Goal: Task Accomplishment & Management: Use online tool/utility

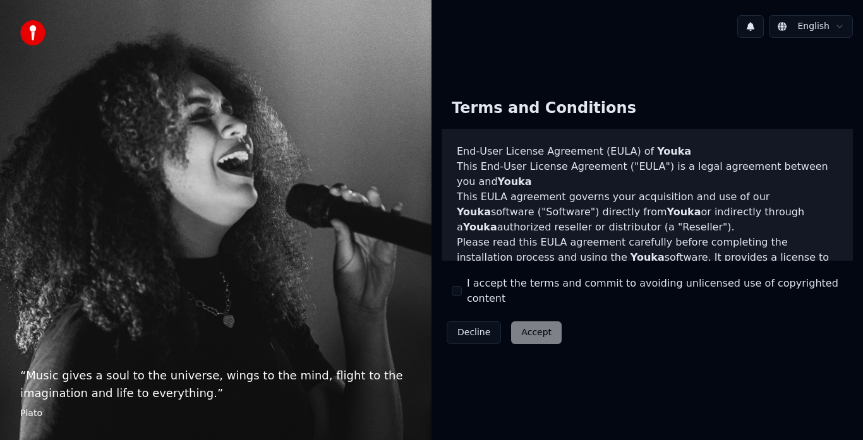
click at [456, 294] on button "I accept the terms and commit to avoiding unlicensed use of copyrighted content" at bounding box center [457, 291] width 10 height 10
click at [534, 327] on button "Accept" at bounding box center [536, 333] width 51 height 23
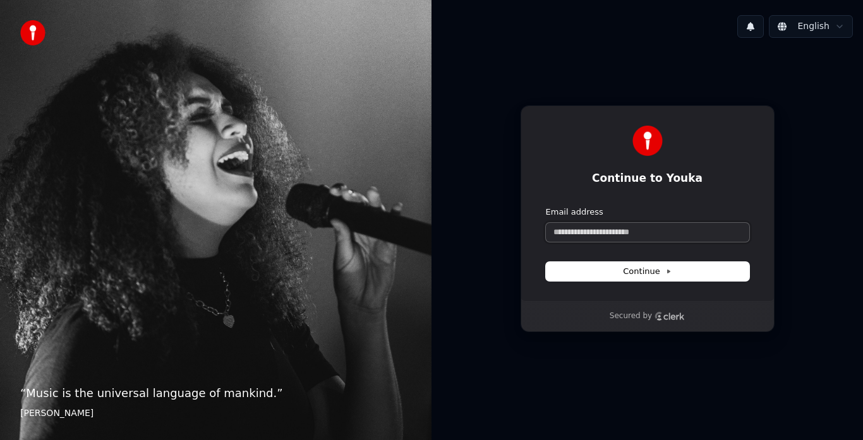
click at [589, 227] on input "Email address" at bounding box center [647, 232] width 203 height 19
type input "*"
click at [615, 274] on button "Continue" at bounding box center [647, 271] width 203 height 19
type input "**********"
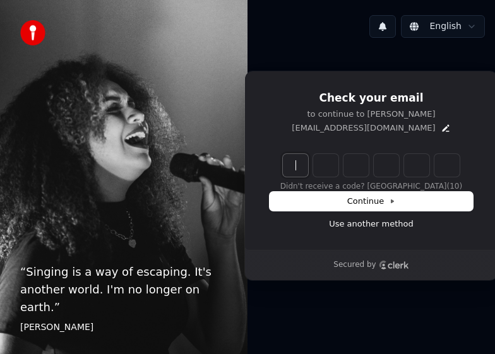
click at [292, 171] on input "Enter verification code" at bounding box center [384, 165] width 202 height 23
type input "******"
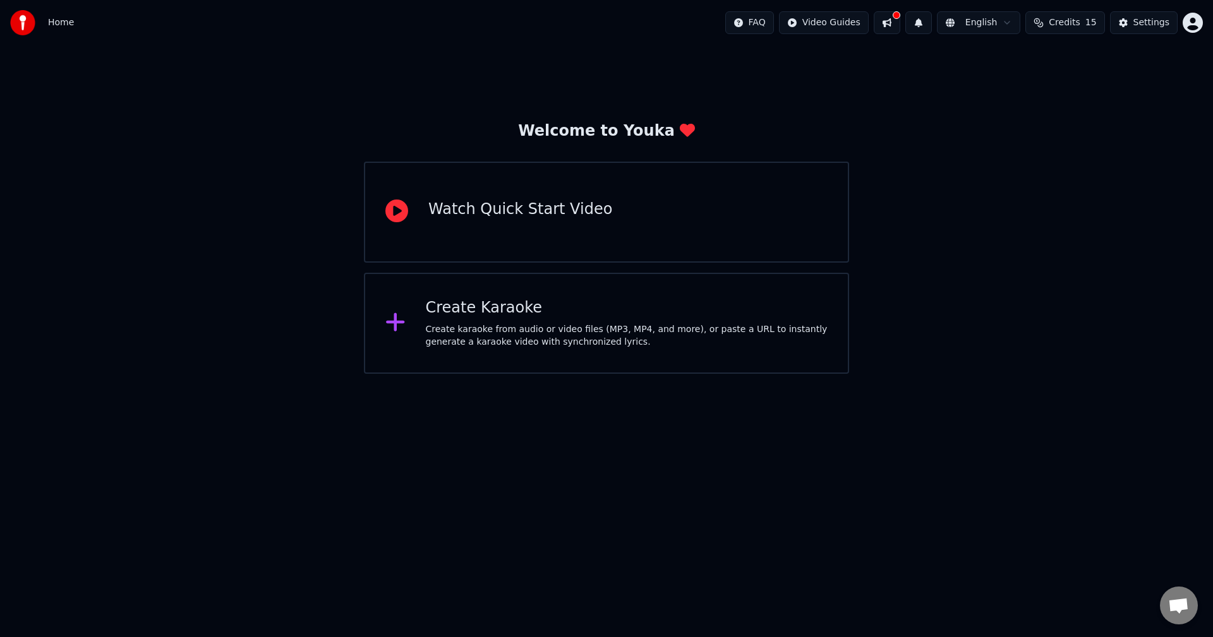
click at [418, 318] on div "Create Karaoke Create karaoke from audio or video files (MP3, MP4, and more), o…" at bounding box center [606, 323] width 485 height 101
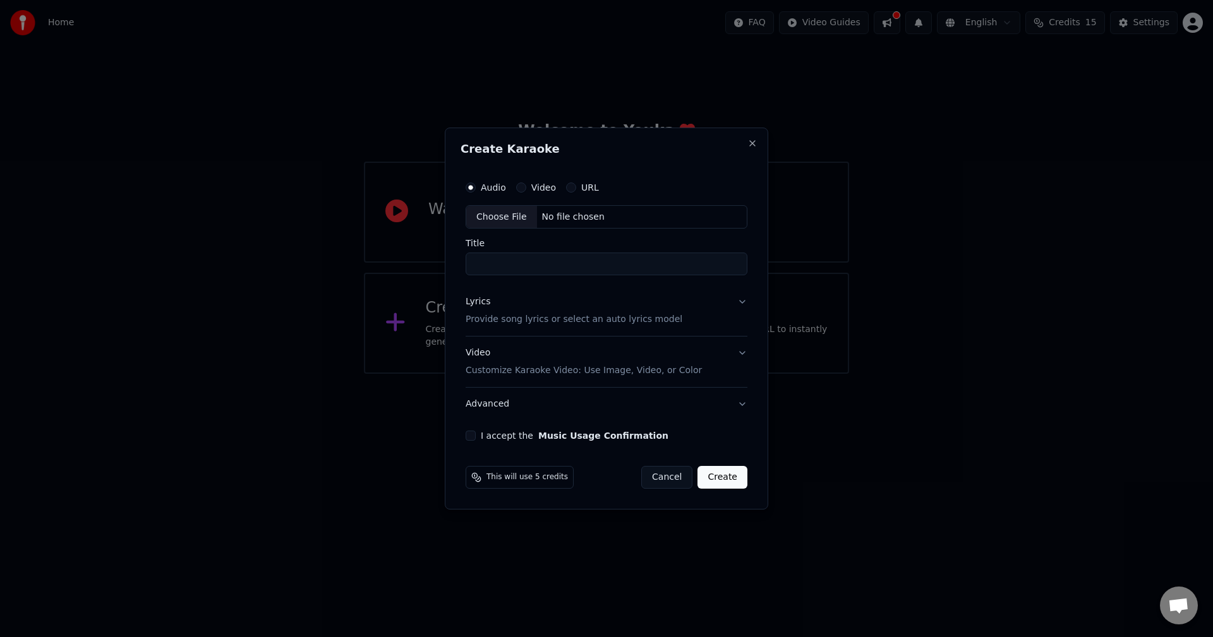
click at [472, 354] on button "I accept the Music Usage Confirmation" at bounding box center [471, 436] width 10 height 10
click at [495, 271] on input "Title" at bounding box center [607, 264] width 282 height 23
click at [495, 184] on button "URL" at bounding box center [571, 188] width 10 height 10
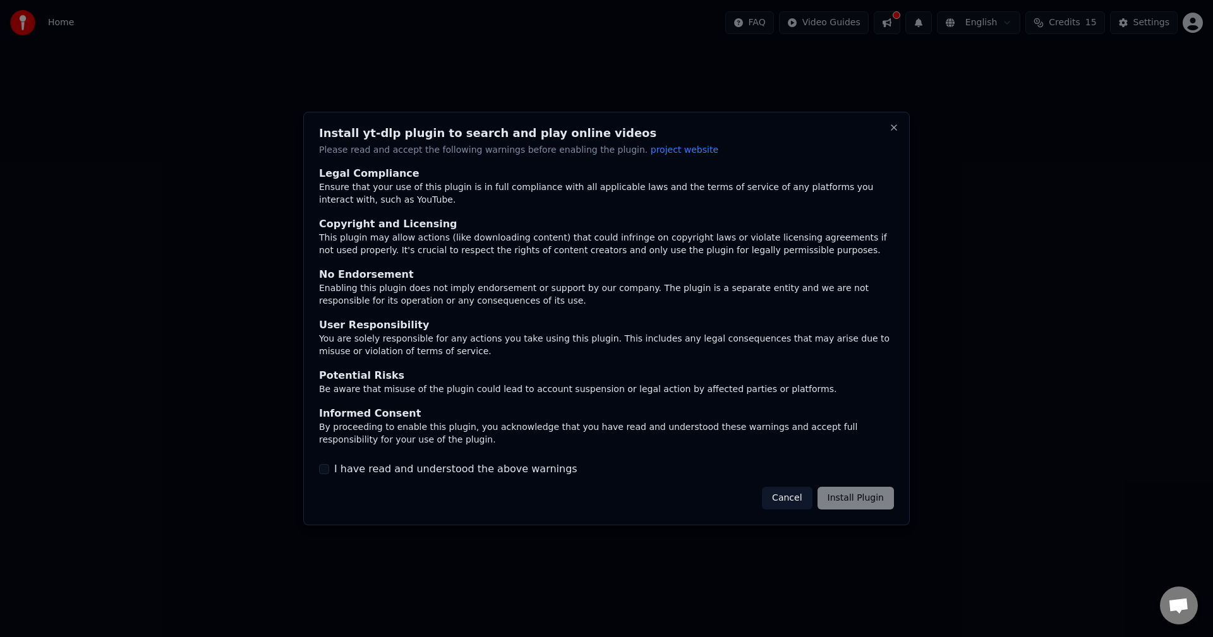
click at [325, 354] on button "I have read and understood the above warnings" at bounding box center [324, 469] width 10 height 10
click at [495, 354] on button "Install Plugin" at bounding box center [855, 498] width 76 height 23
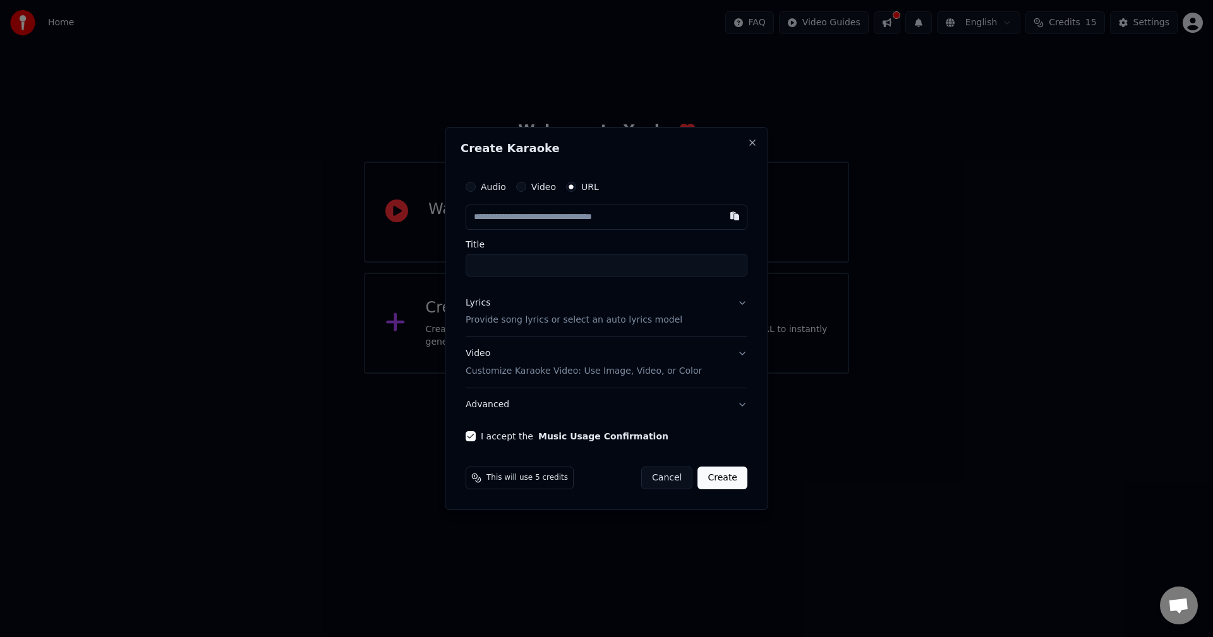
click at [495, 224] on input "text" at bounding box center [607, 217] width 282 height 25
click at [495, 267] on input "Title" at bounding box center [607, 265] width 282 height 23
paste input "**********"
type input "*"
click at [495, 218] on input "text" at bounding box center [607, 217] width 282 height 25
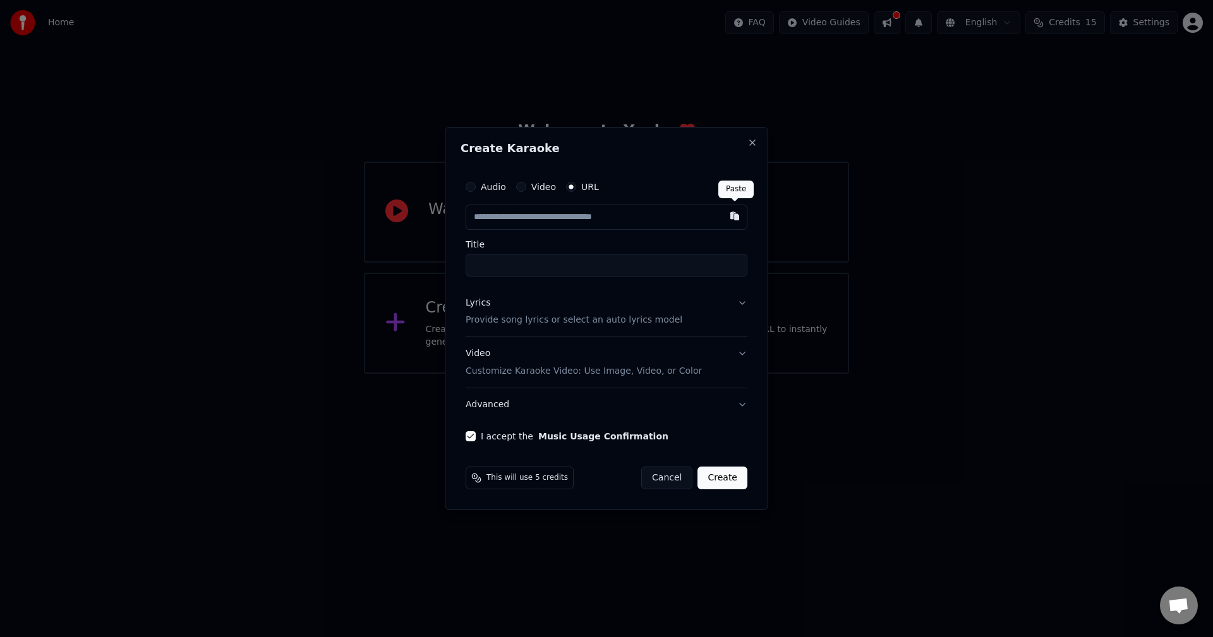
click at [495, 217] on button "button" at bounding box center [734, 216] width 25 height 23
type input "**********"
click at [488, 267] on input "Title" at bounding box center [607, 265] width 282 height 23
type input "**********"
click at [495, 354] on button "Create" at bounding box center [722, 478] width 50 height 23
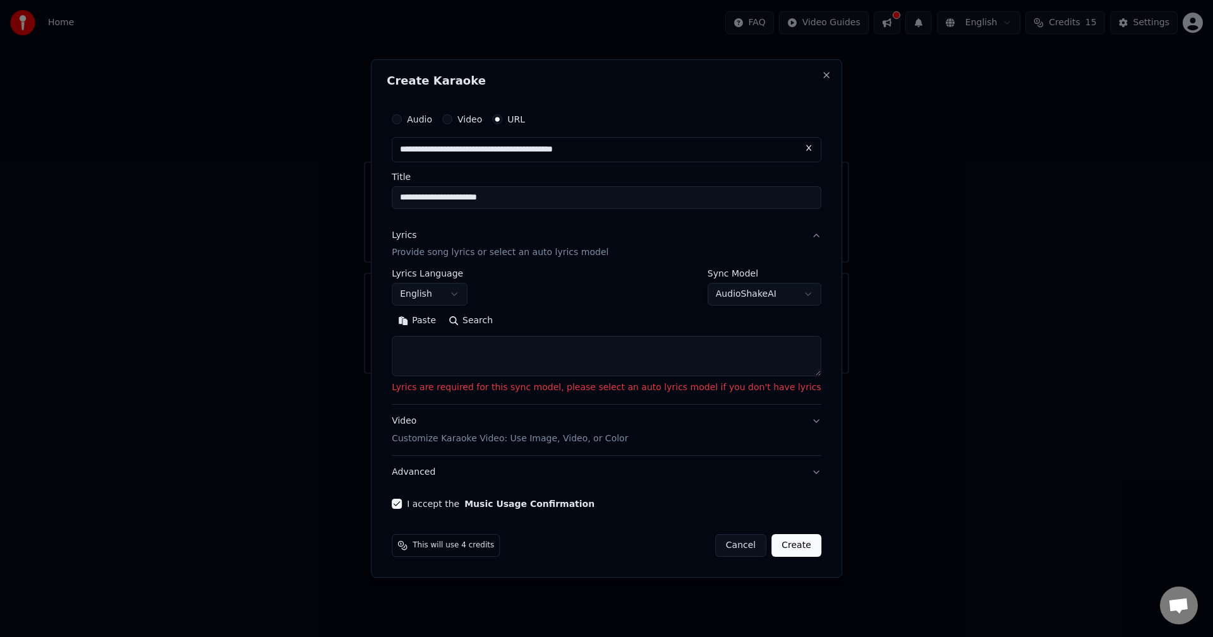
click at [495, 354] on p "Lyrics are required for this sync model, please select an auto lyrics model if …" at bounding box center [607, 388] width 430 height 13
click at [495, 354] on textarea at bounding box center [607, 357] width 430 height 40
click at [495, 299] on body "**********" at bounding box center [606, 187] width 1213 height 374
select select "**********"
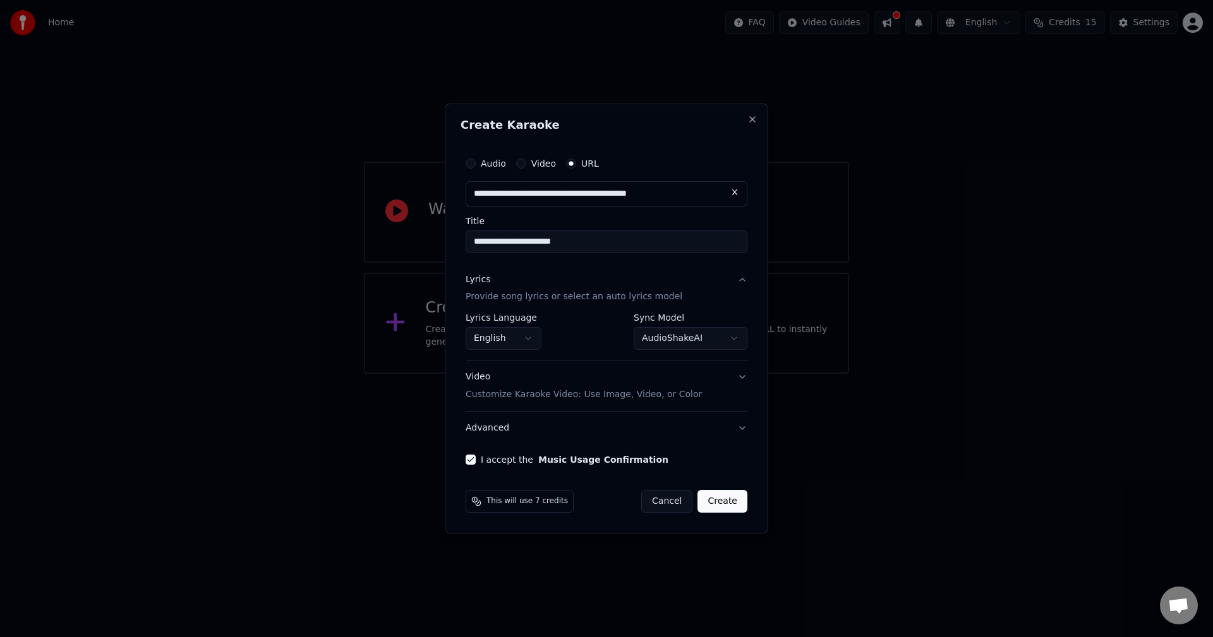
click at [495, 354] on button "Create" at bounding box center [722, 501] width 50 height 23
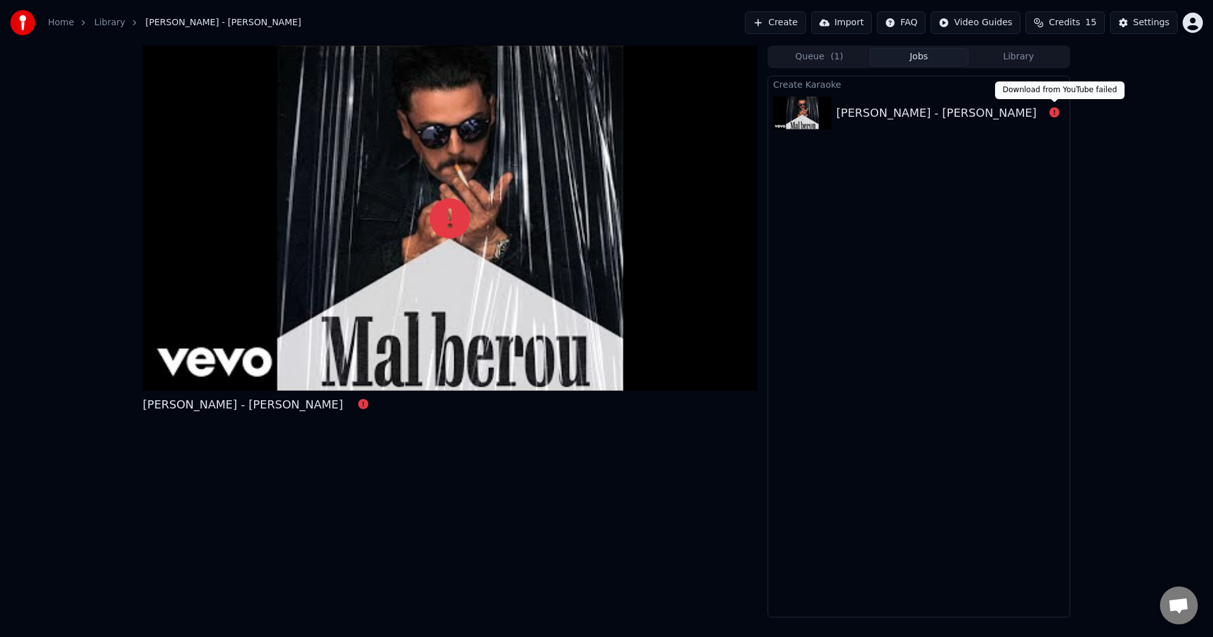
click at [495, 111] on icon at bounding box center [1054, 112] width 10 height 10
click at [495, 111] on div "[PERSON_NAME] - [PERSON_NAME]" at bounding box center [936, 113] width 200 height 18
click at [495, 109] on div "[PERSON_NAME] - [PERSON_NAME]" at bounding box center [936, 113] width 200 height 18
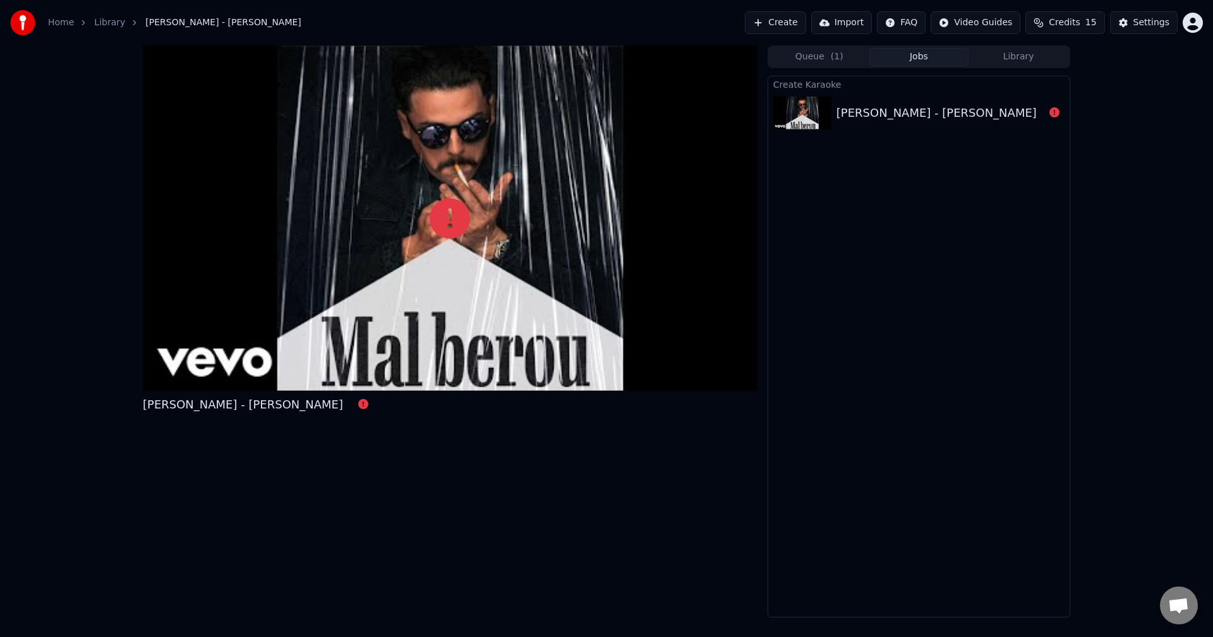
click at [495, 54] on button "Queue ( 1 )" at bounding box center [819, 57] width 100 height 18
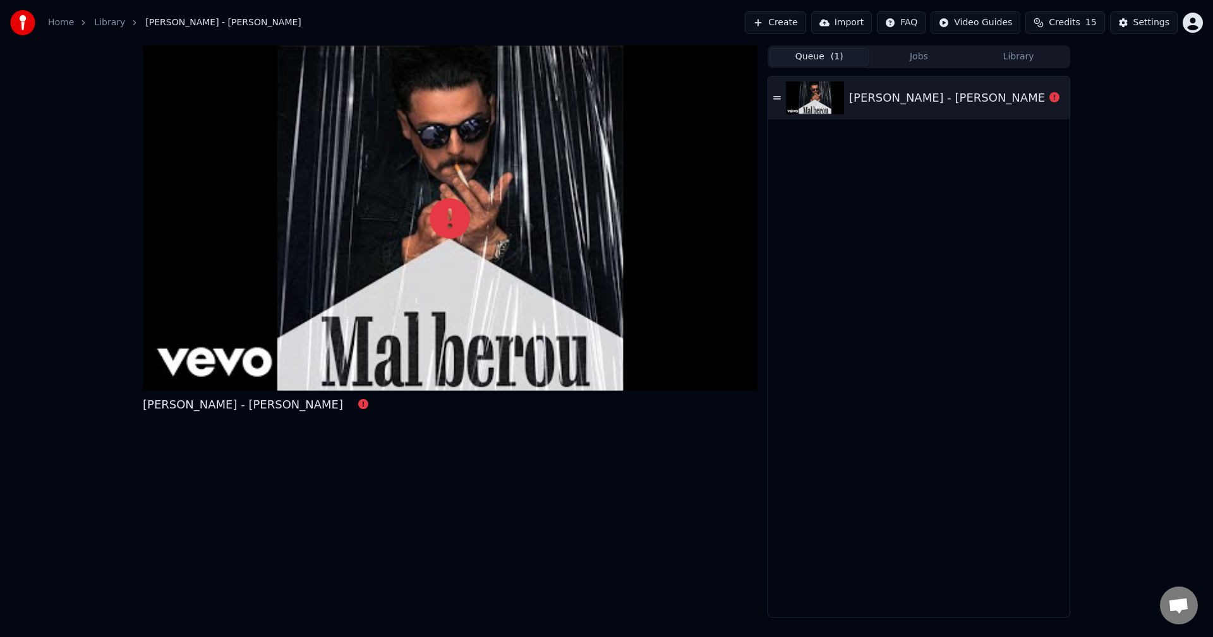
click at [495, 101] on icon at bounding box center [777, 97] width 8 height 9
click at [495, 99] on icon at bounding box center [777, 97] width 8 height 3
click at [495, 96] on icon at bounding box center [1054, 97] width 10 height 10
click at [358, 354] on icon at bounding box center [363, 404] width 10 height 10
